Goal: Register for event/course

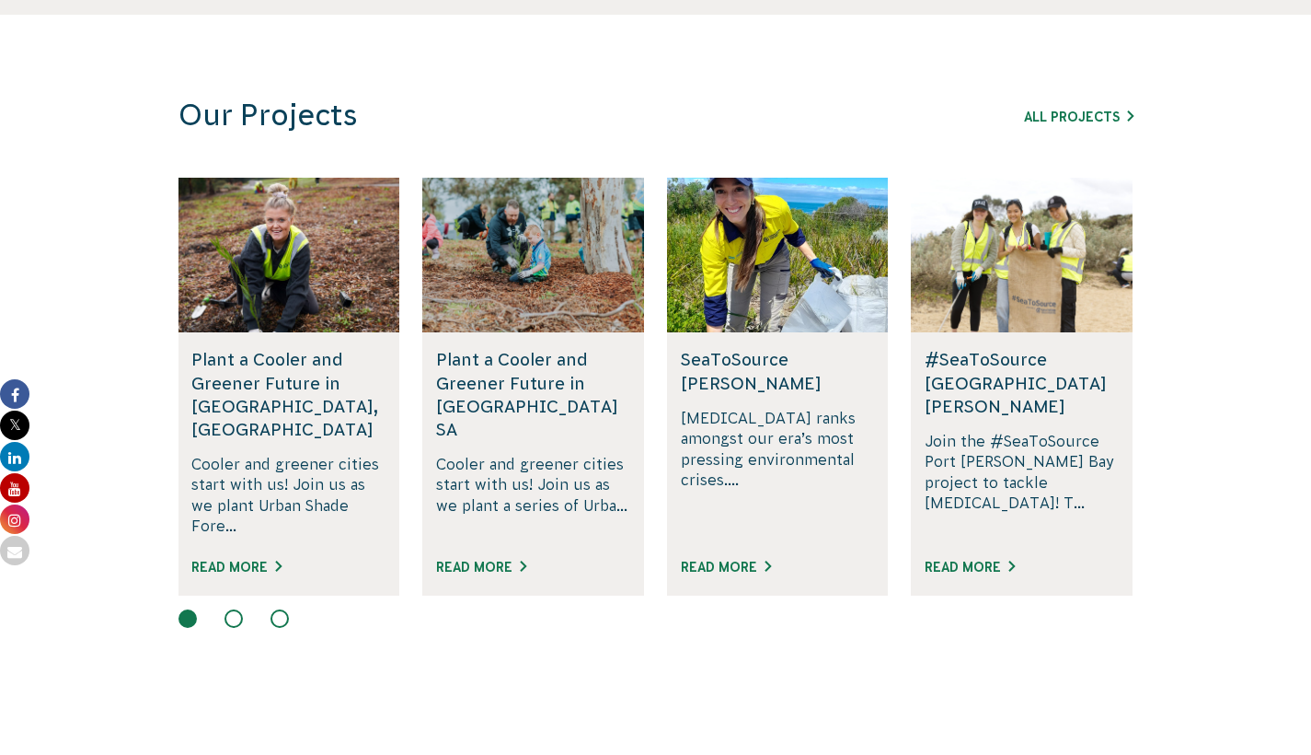
scroll to position [1126, 0]
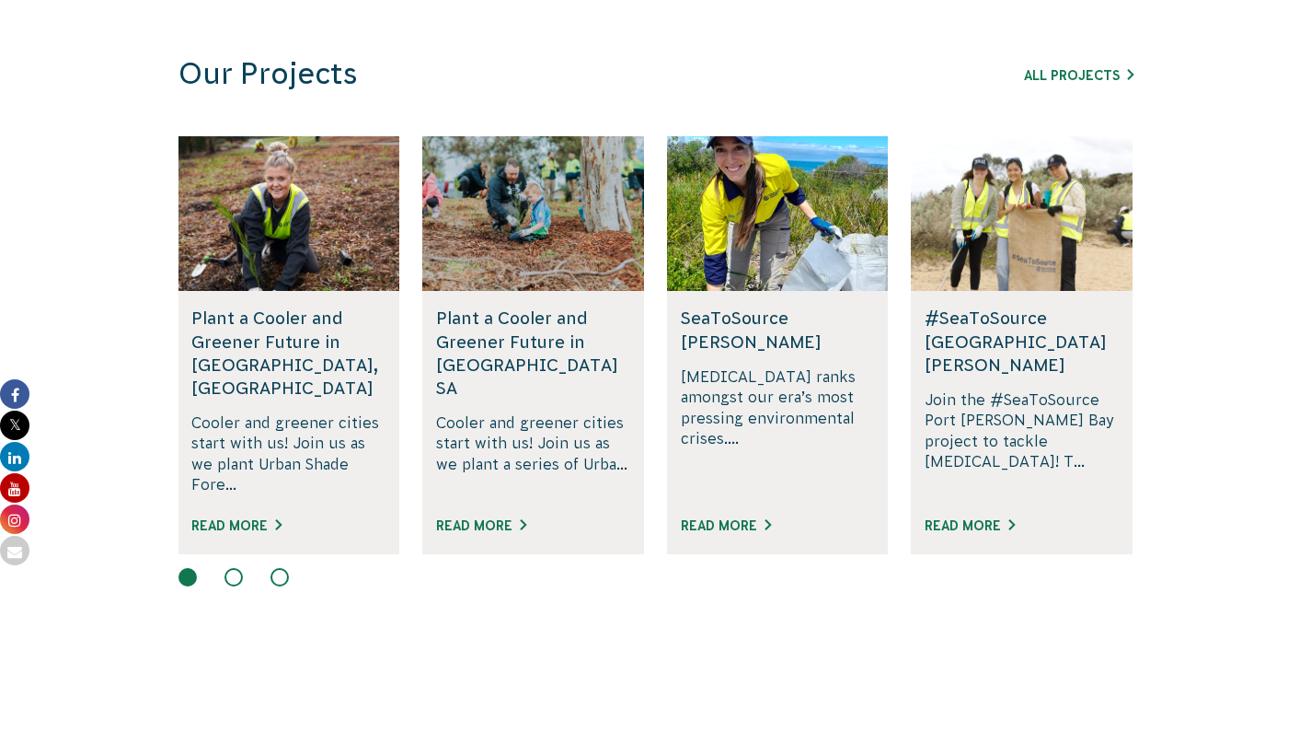
click at [216, 568] on div at bounding box center [656, 579] width 955 height 22
click at [237, 568] on button at bounding box center [234, 577] width 18 height 18
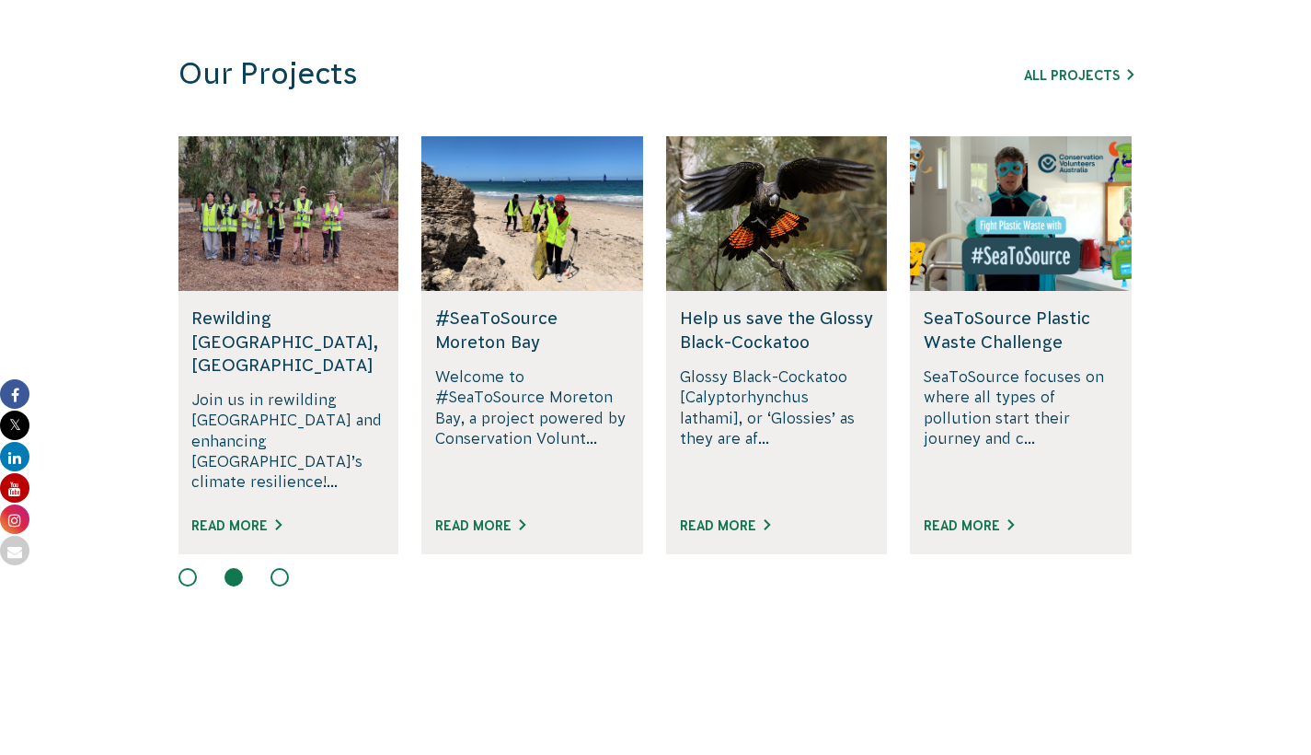
click at [284, 568] on button at bounding box center [280, 577] width 18 height 18
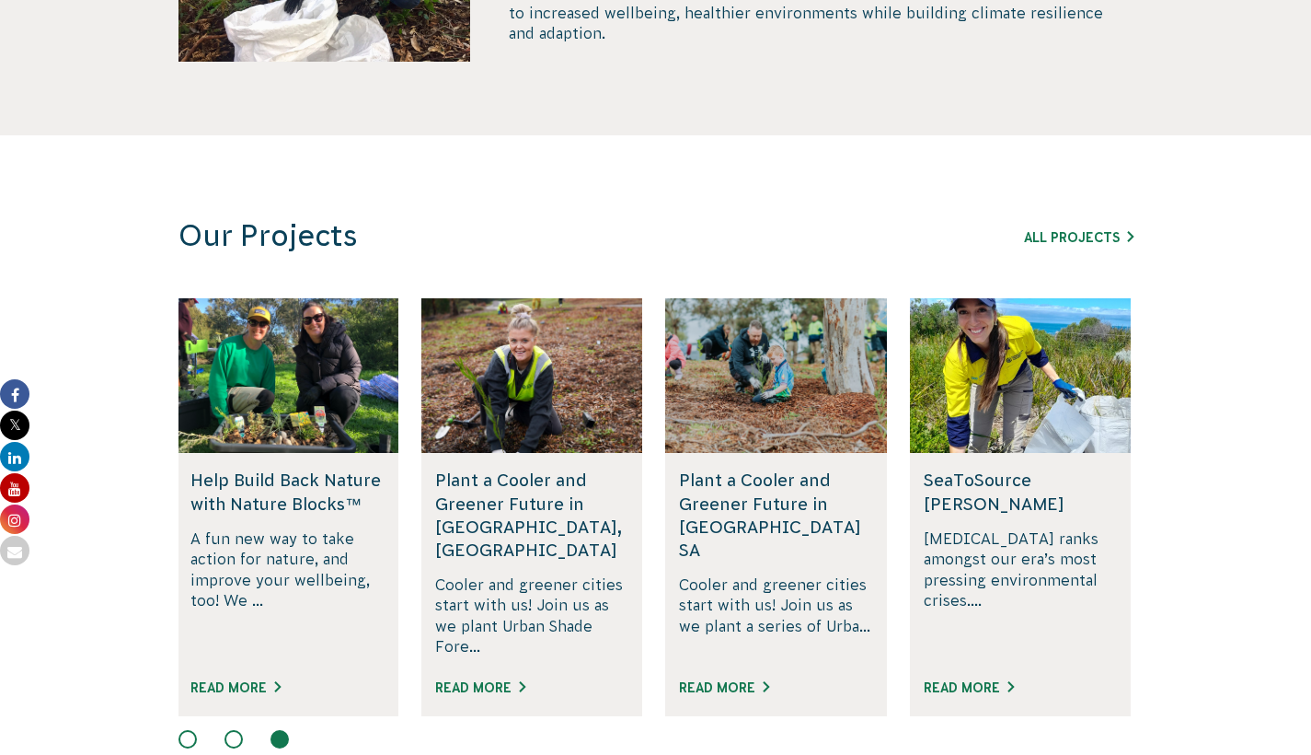
scroll to position [0, 0]
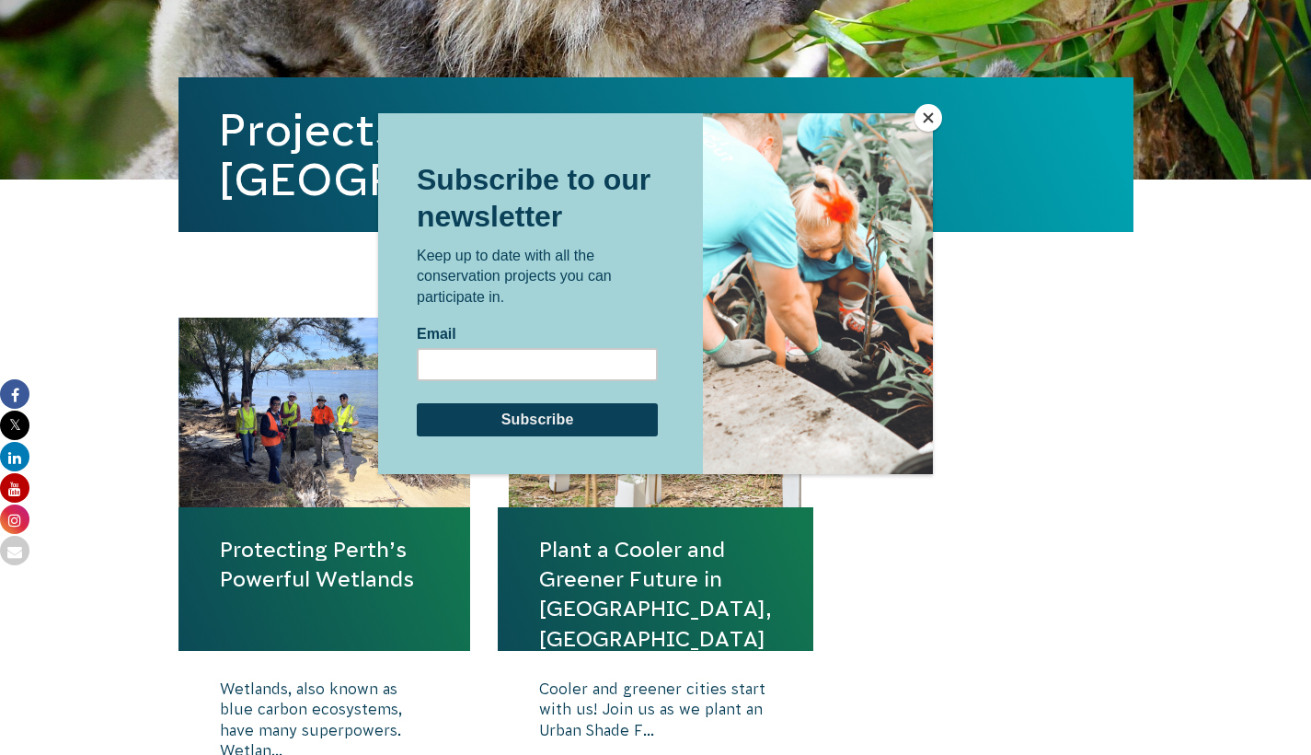
scroll to position [512, 0]
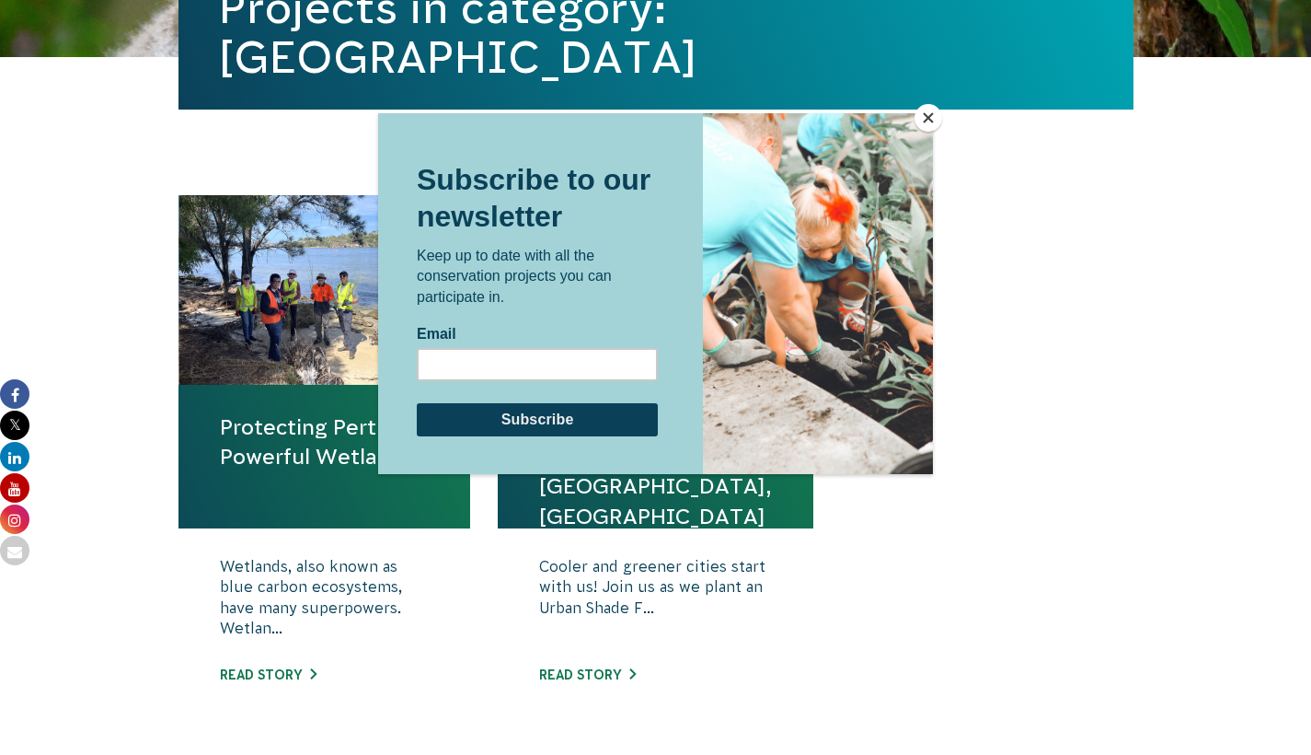
click at [667, 558] on div at bounding box center [655, 406] width 555 height 586
click at [930, 115] on button "Close" at bounding box center [929, 118] width 28 height 28
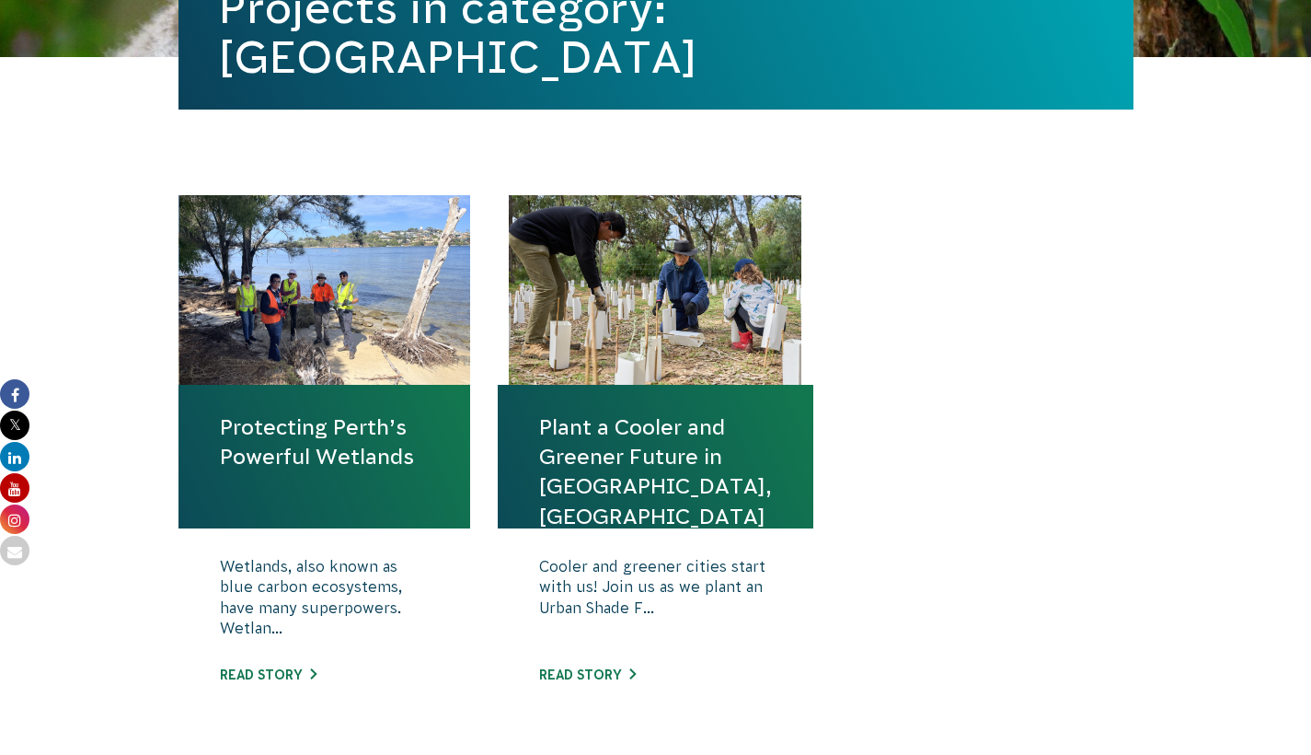
click at [652, 556] on p "Cooler and greener cities start with us! Join us as we plant an Urban Shade F..." at bounding box center [655, 602] width 233 height 92
click at [612, 432] on link "Plant a Cooler and Greener Future in [GEOGRAPHIC_DATA], [GEOGRAPHIC_DATA]" at bounding box center [655, 471] width 233 height 119
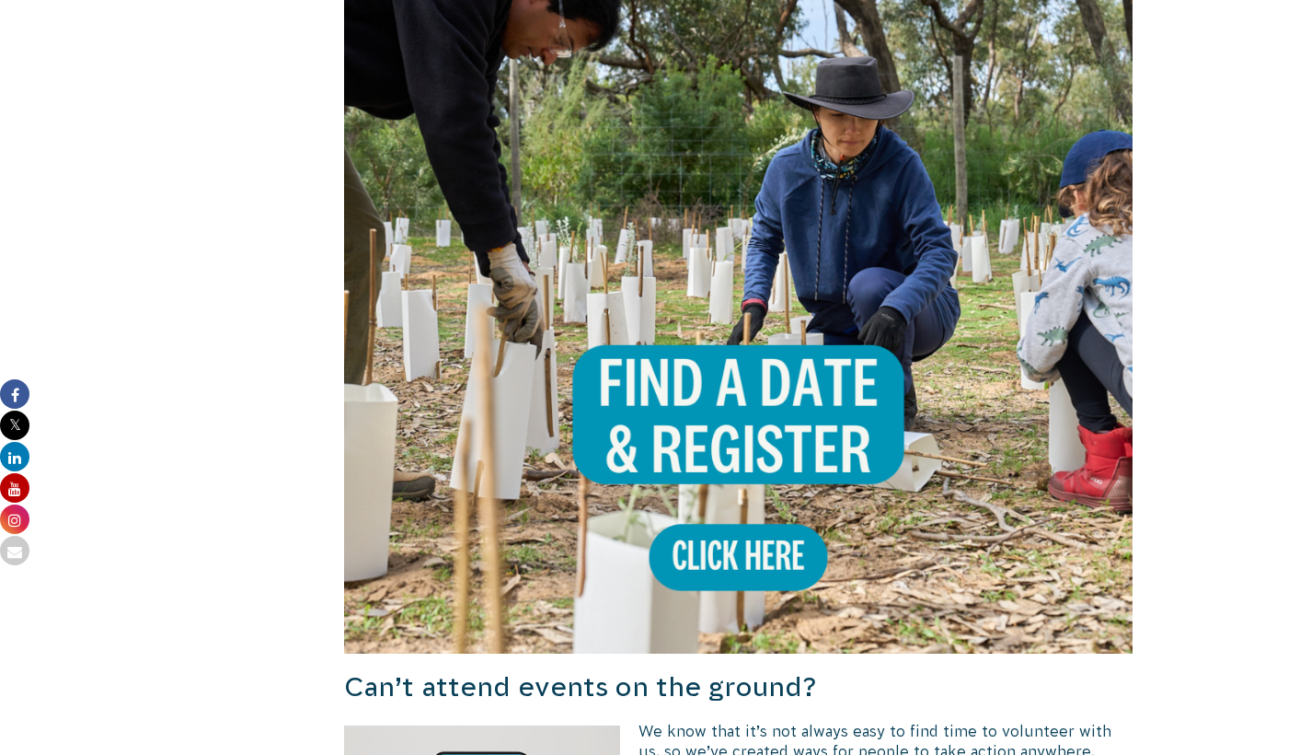
scroll to position [1285, 0]
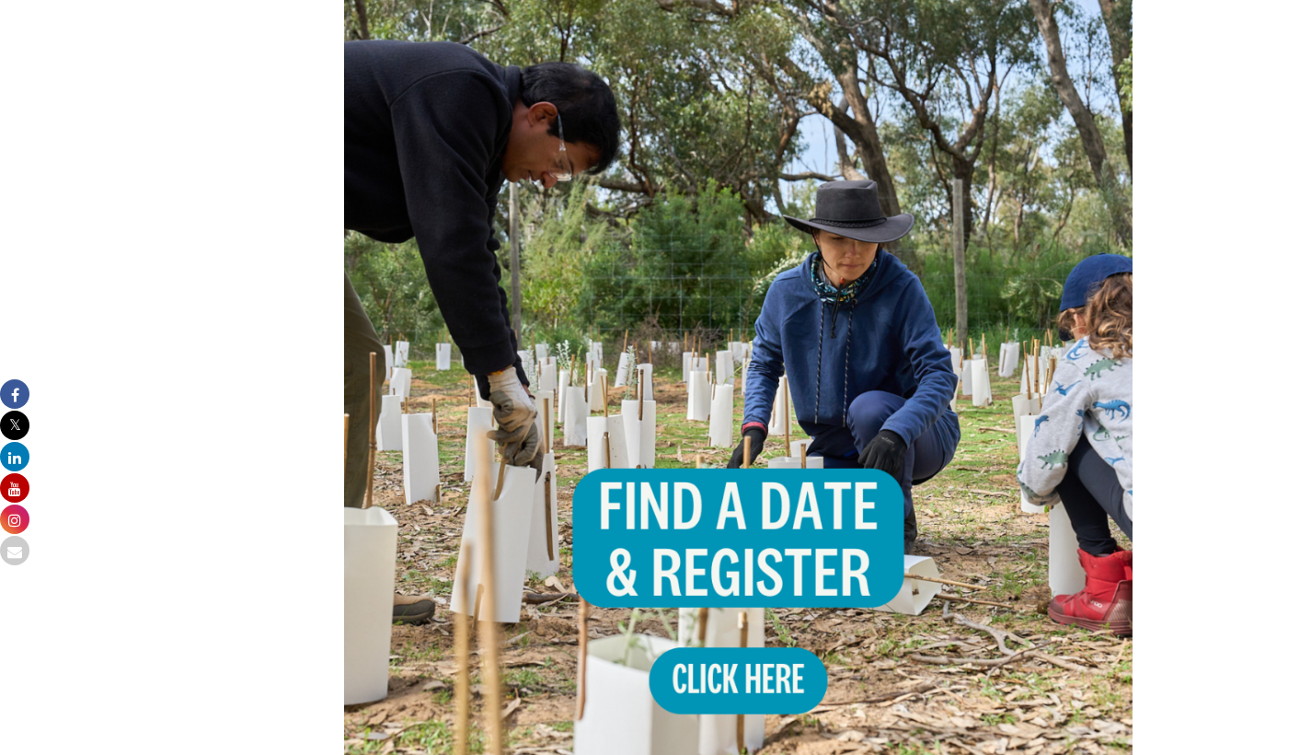
click at [623, 410] on img at bounding box center [739, 382] width 790 height 790
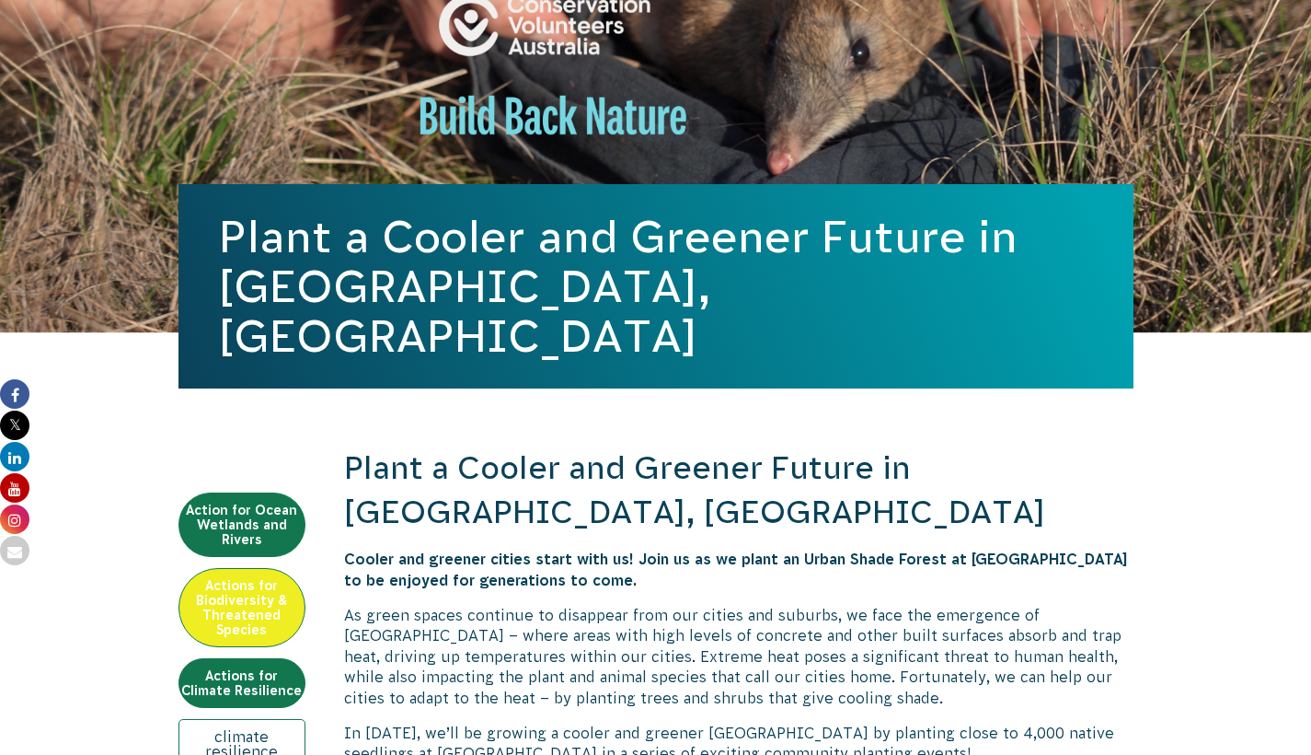
scroll to position [28, 0]
